Goal: Complete application form

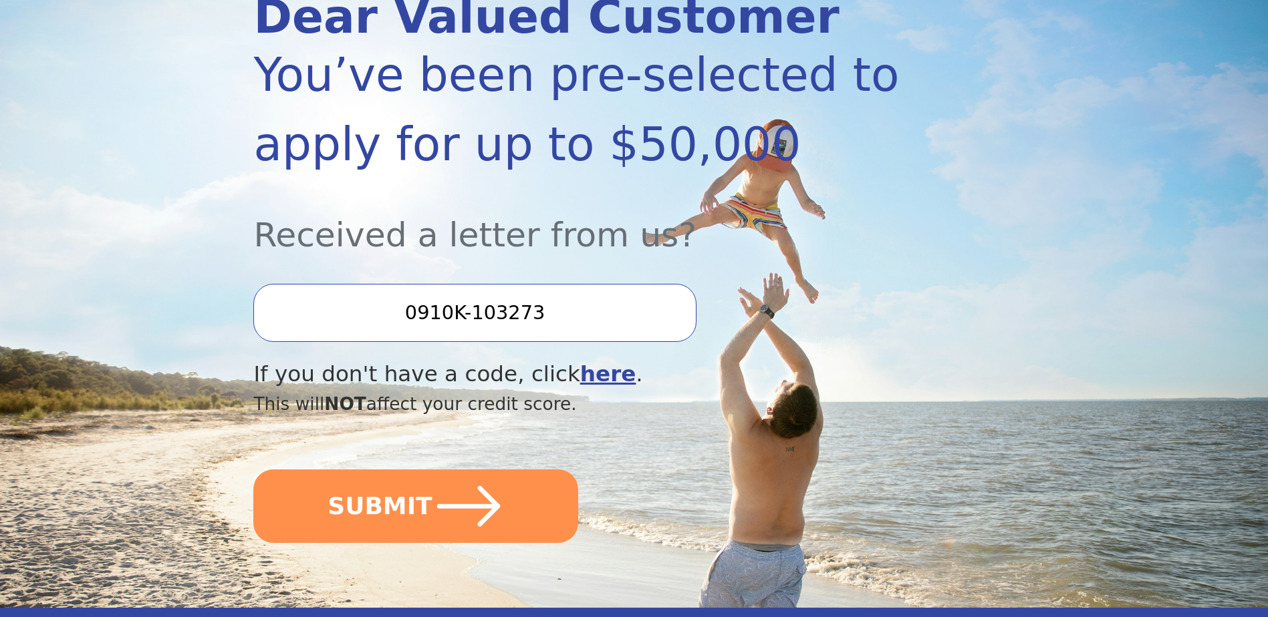
scroll to position [267, 0]
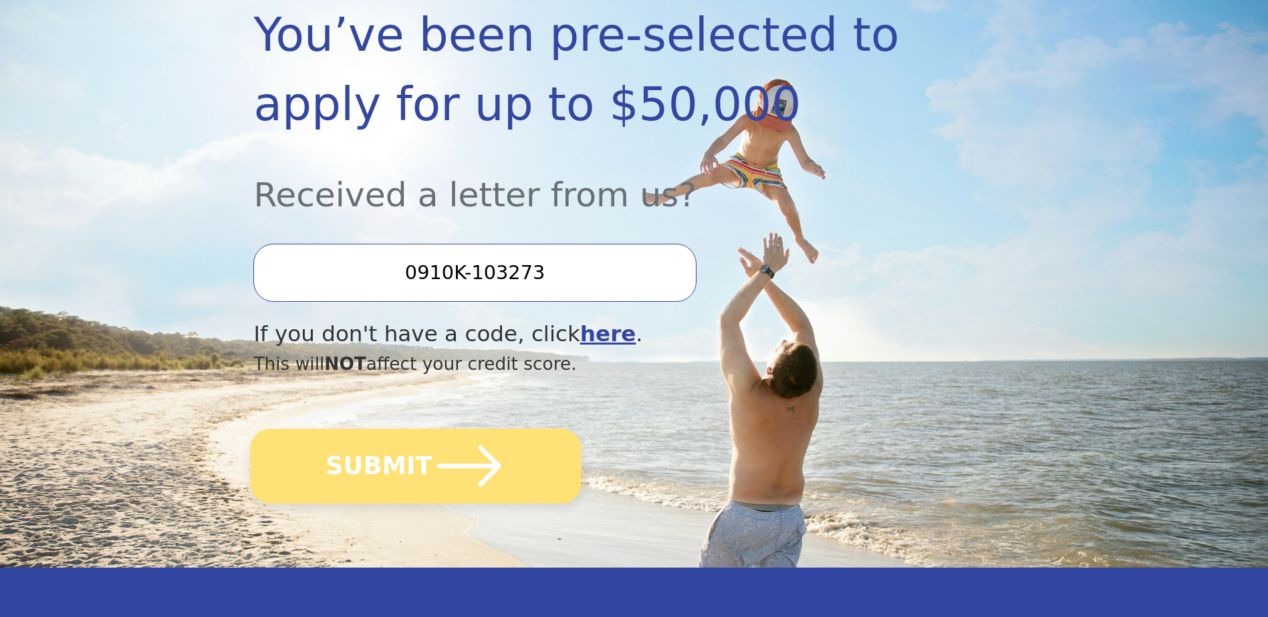
click at [376, 442] on button "SUBMIT" at bounding box center [416, 466] width 331 height 75
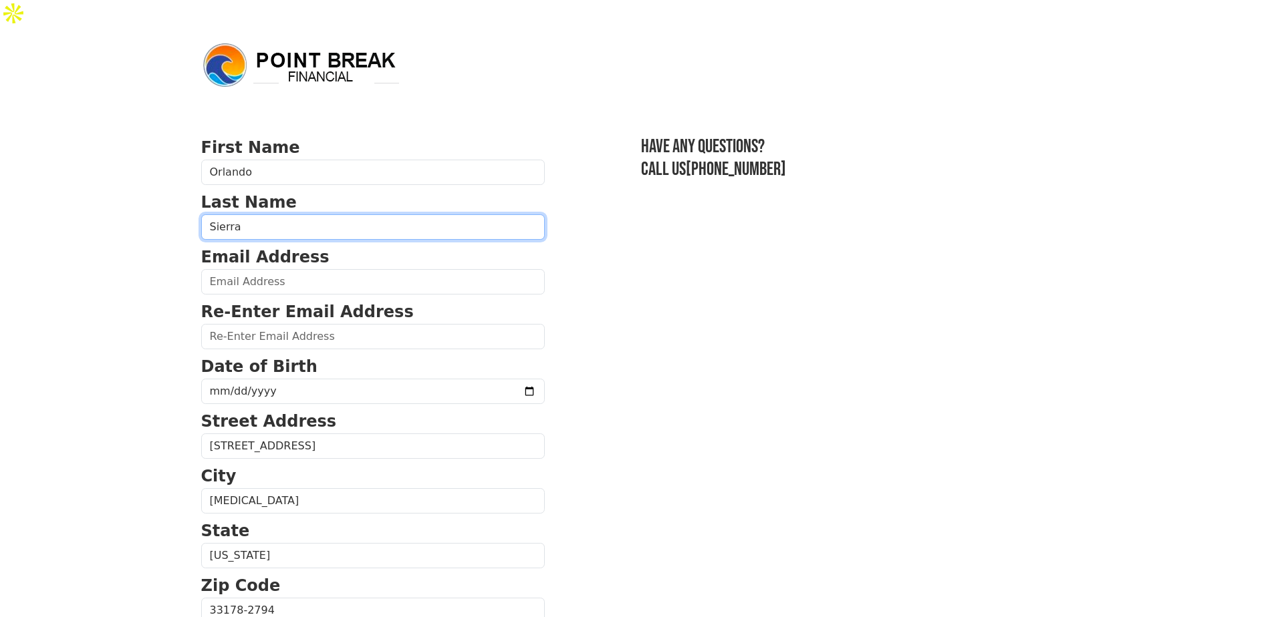
click at [257, 215] on input "Sierra" at bounding box center [372, 227] width 343 height 25
type input "Sierra Novo"
type input "(305) 965-8214"
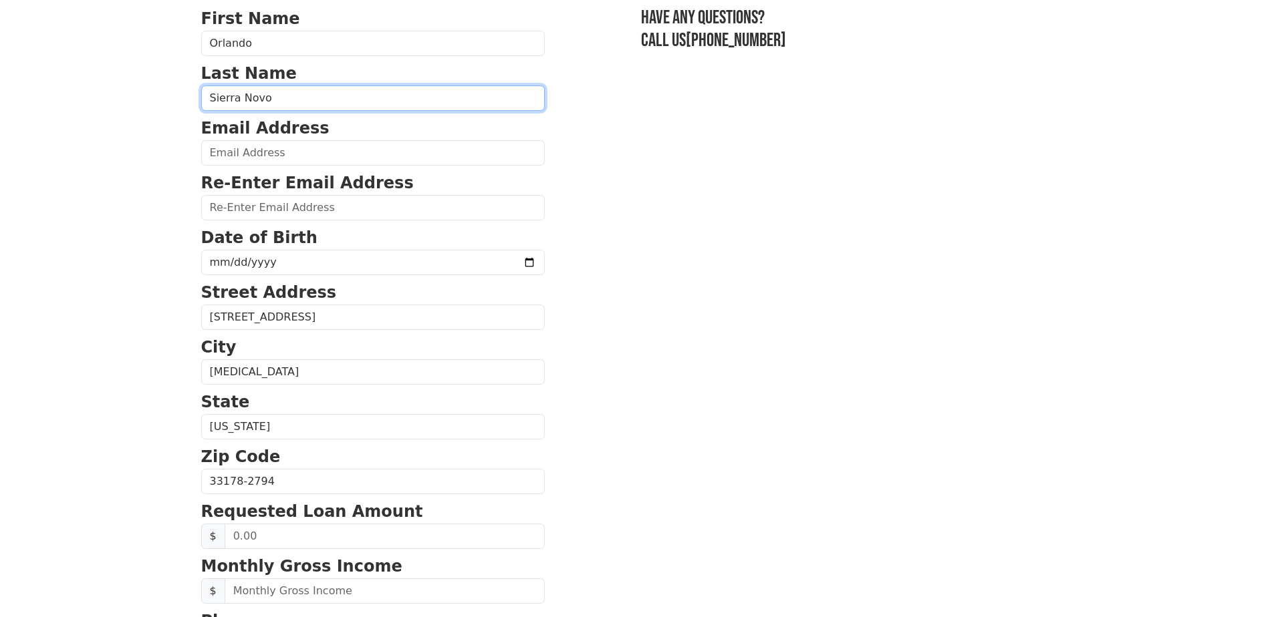
scroll to position [106, 0]
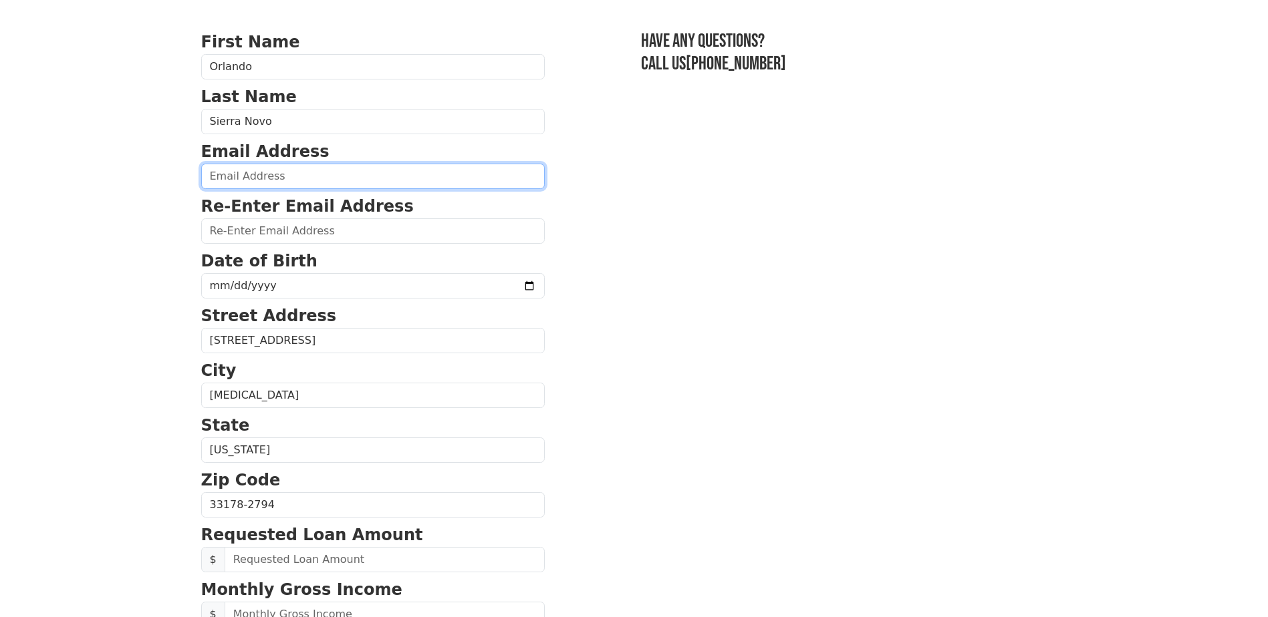
click at [285, 164] on input "email" at bounding box center [372, 176] width 343 height 25
type input "orlando@freight180.com"
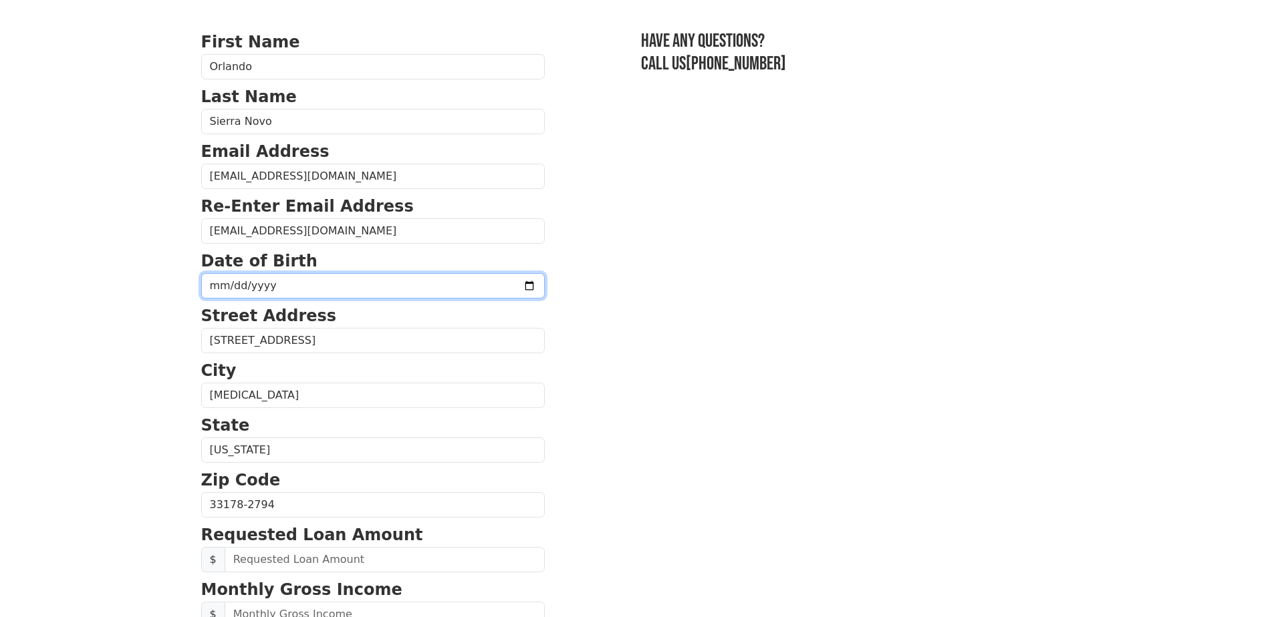
click at [285, 273] on input "date" at bounding box center [372, 285] width 343 height 25
type input "1955-08-31"
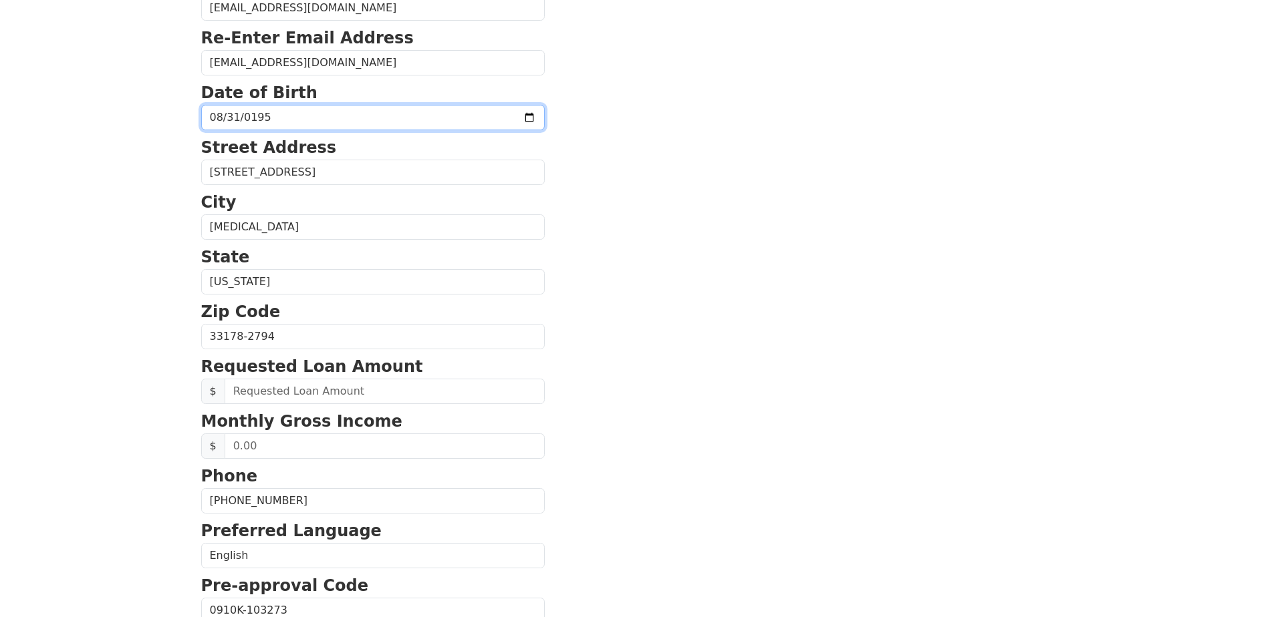
scroll to position [373, 0]
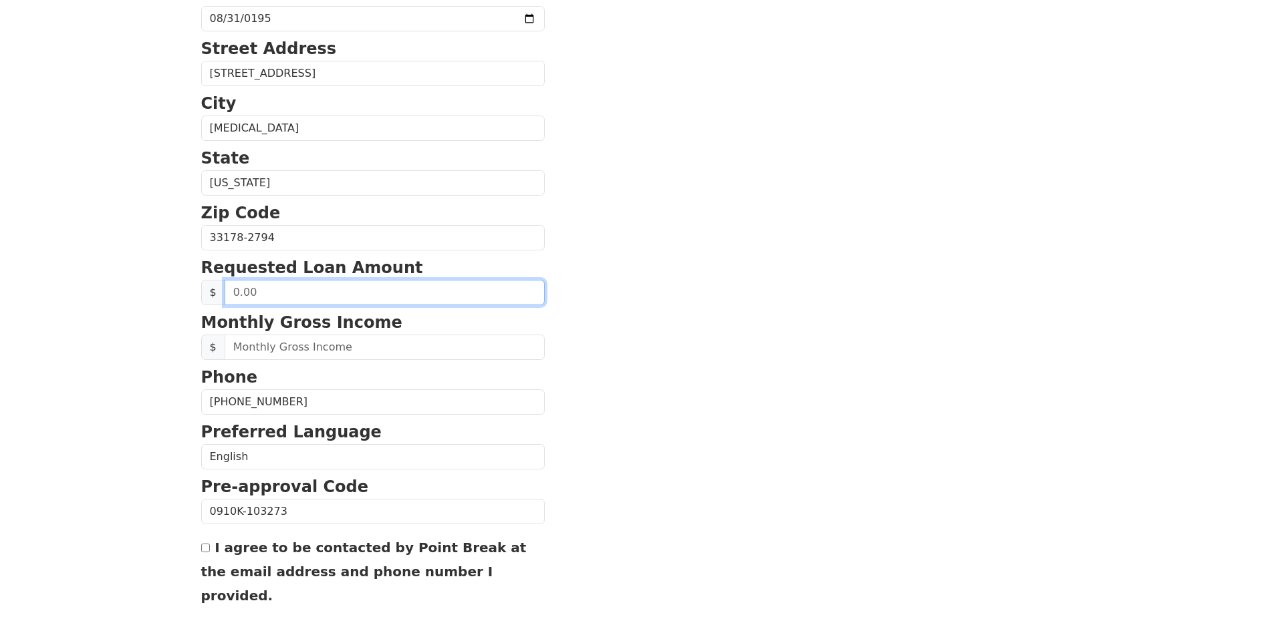
drag, startPoint x: 277, startPoint y: 264, endPoint x: 192, endPoint y: 263, distance: 84.9
type input "30,000.00"
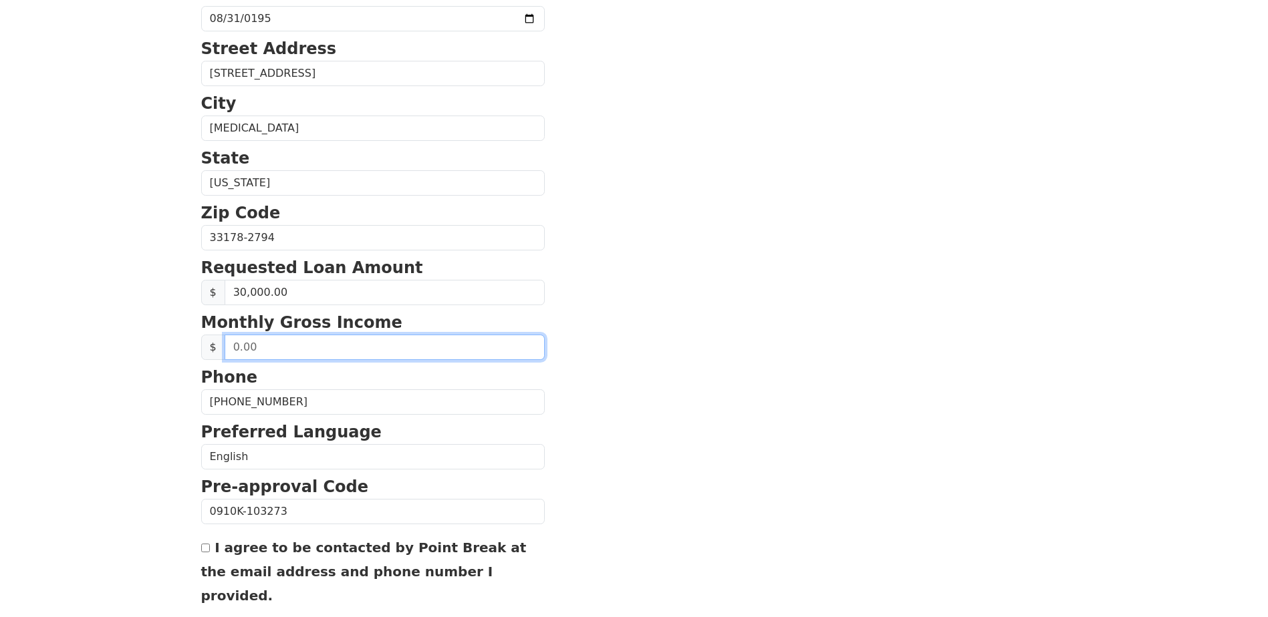
drag, startPoint x: 275, startPoint y: 319, endPoint x: 190, endPoint y: 323, distance: 85.7
type input "60,000.00"
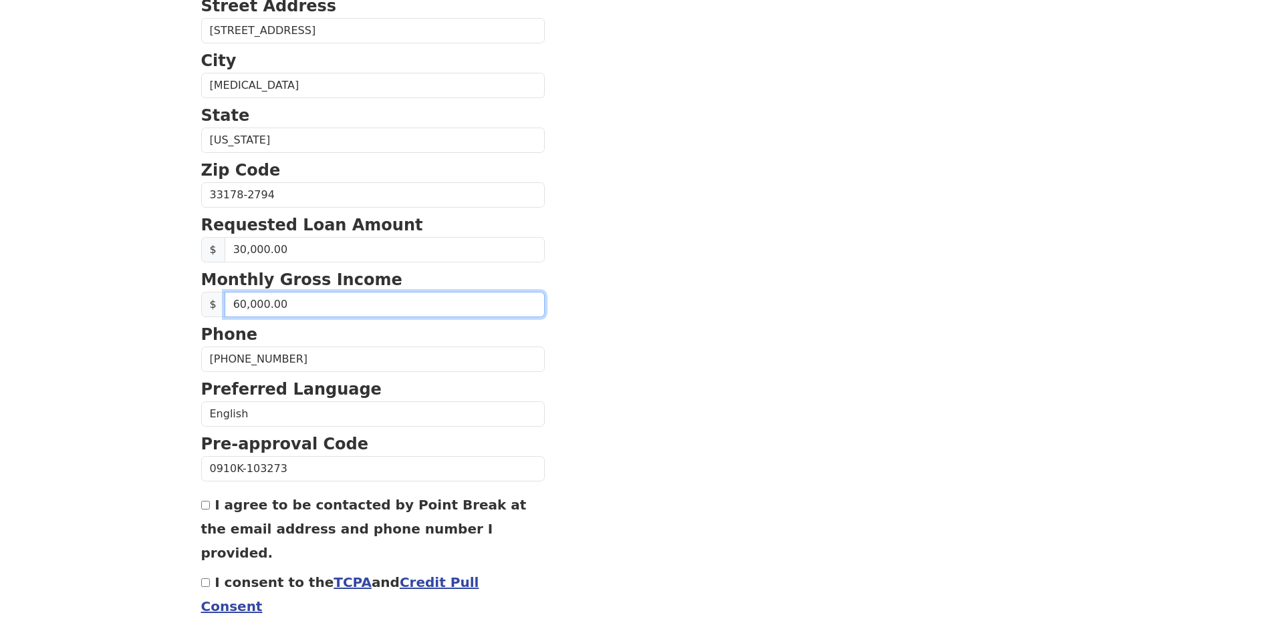
scroll to position [446, 0]
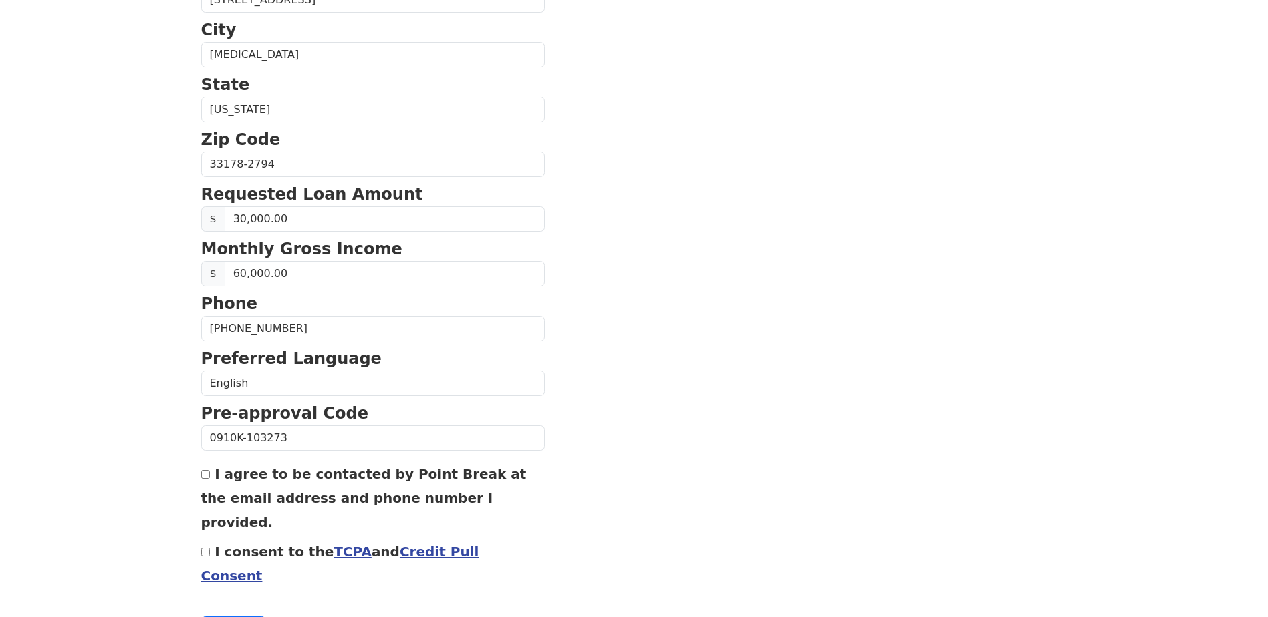
click at [208, 470] on input "I agree to be contacted by Point Break at the email address and phone number I …" at bounding box center [205, 474] width 9 height 9
checkbox input "true"
click at [333, 544] on link "TCPA" at bounding box center [352, 552] width 38 height 16
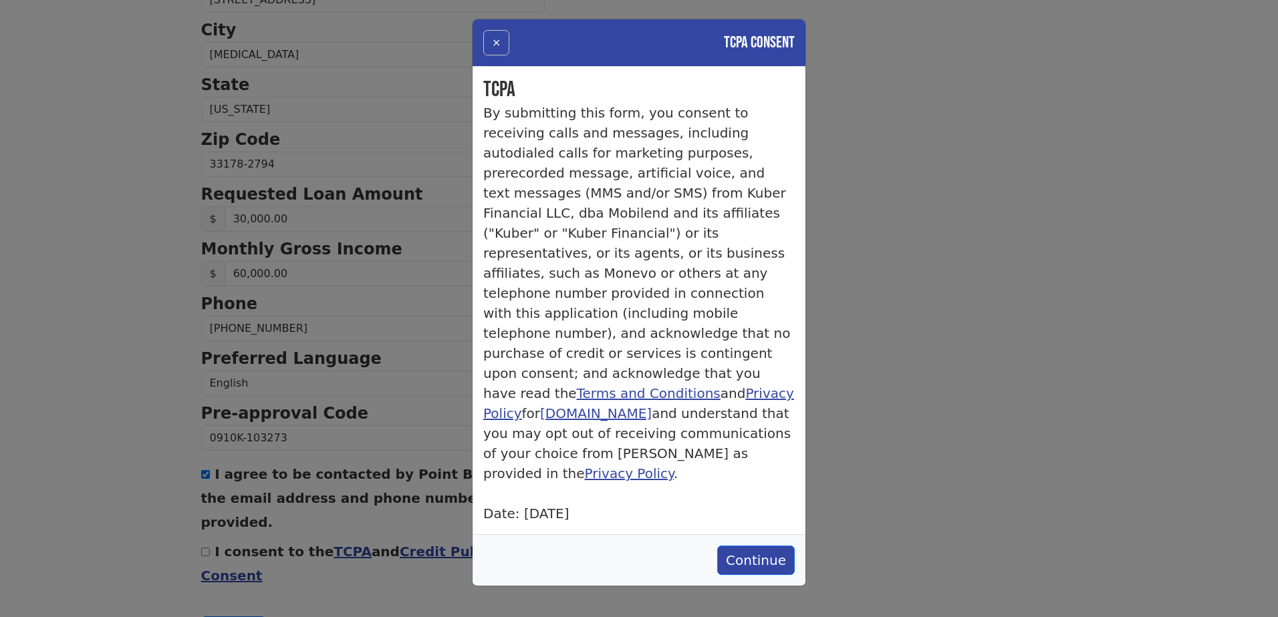
click at [497, 43] on button "×" at bounding box center [496, 42] width 26 height 25
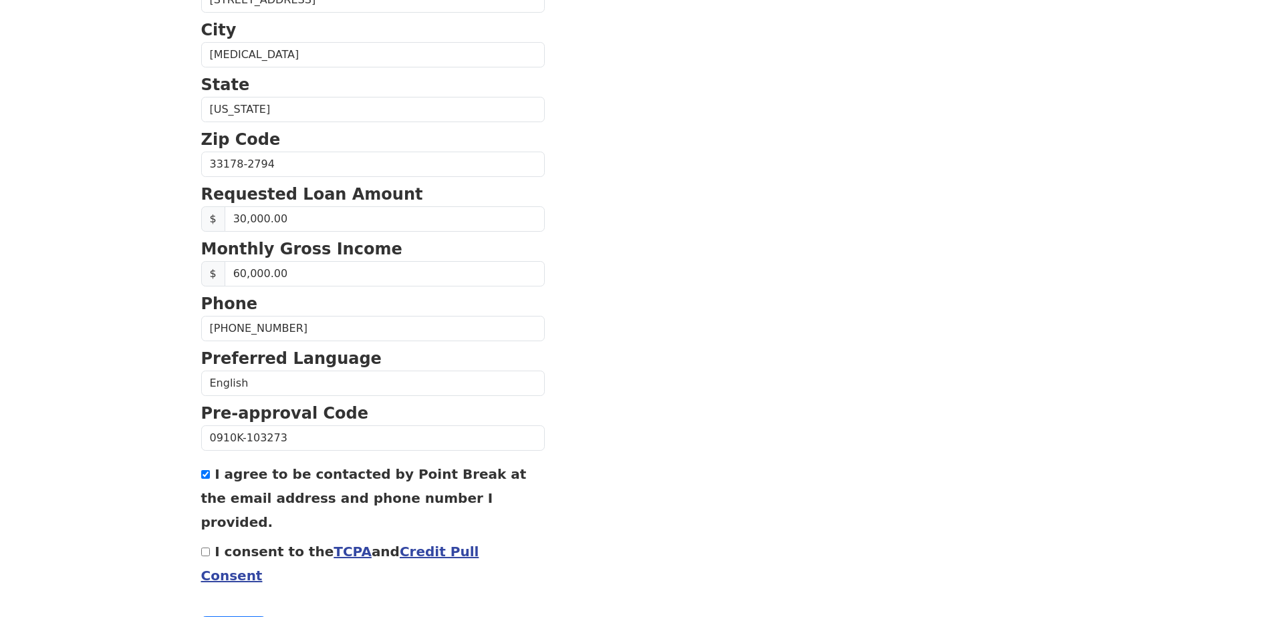
click at [202, 548] on input "I consent to the TCPA and Credit Pull Consent" at bounding box center [205, 552] width 9 height 9
checkbox input "true"
click at [228, 617] on button "Continue" at bounding box center [233, 629] width 65 height 25
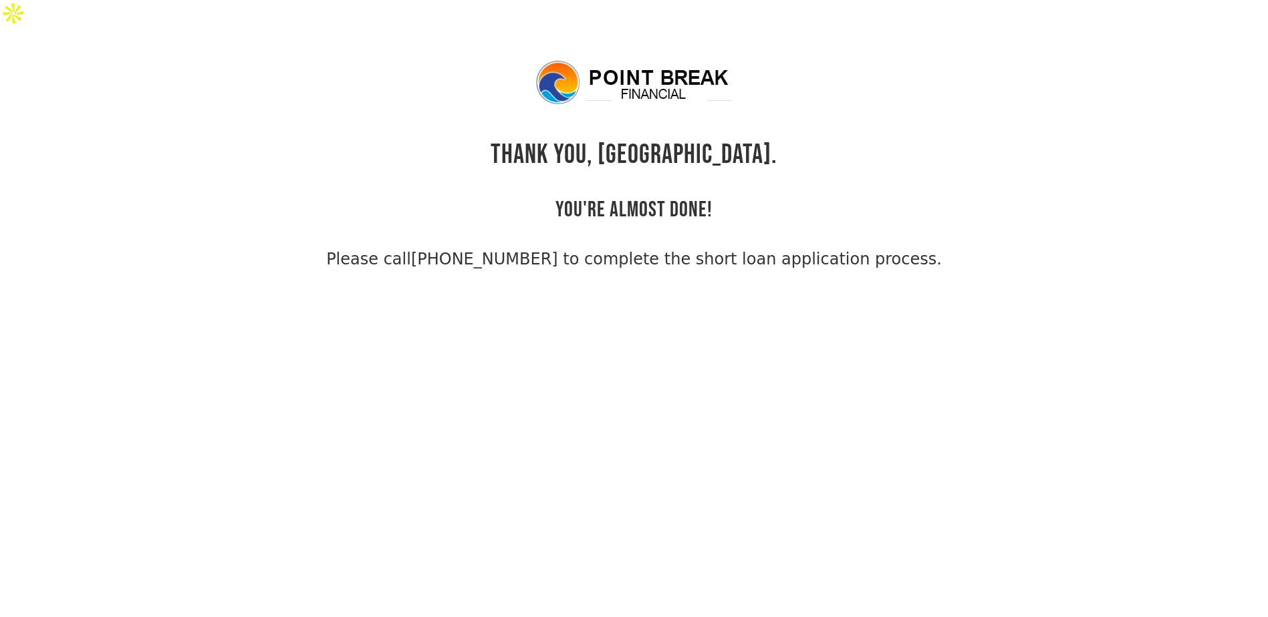
click at [478, 250] on link "[PHONE_NUMBER] to complete the short loan application process." at bounding box center [676, 259] width 531 height 19
